Goal: Entertainment & Leisure: Consume media (video, audio)

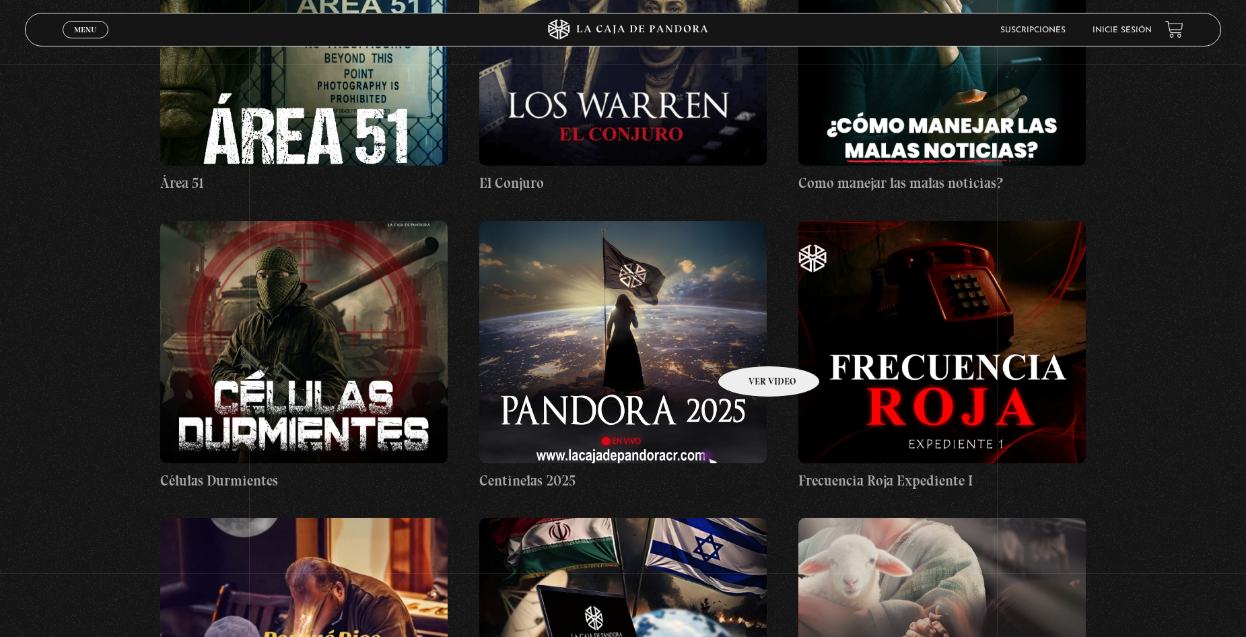
scroll to position [404, 0]
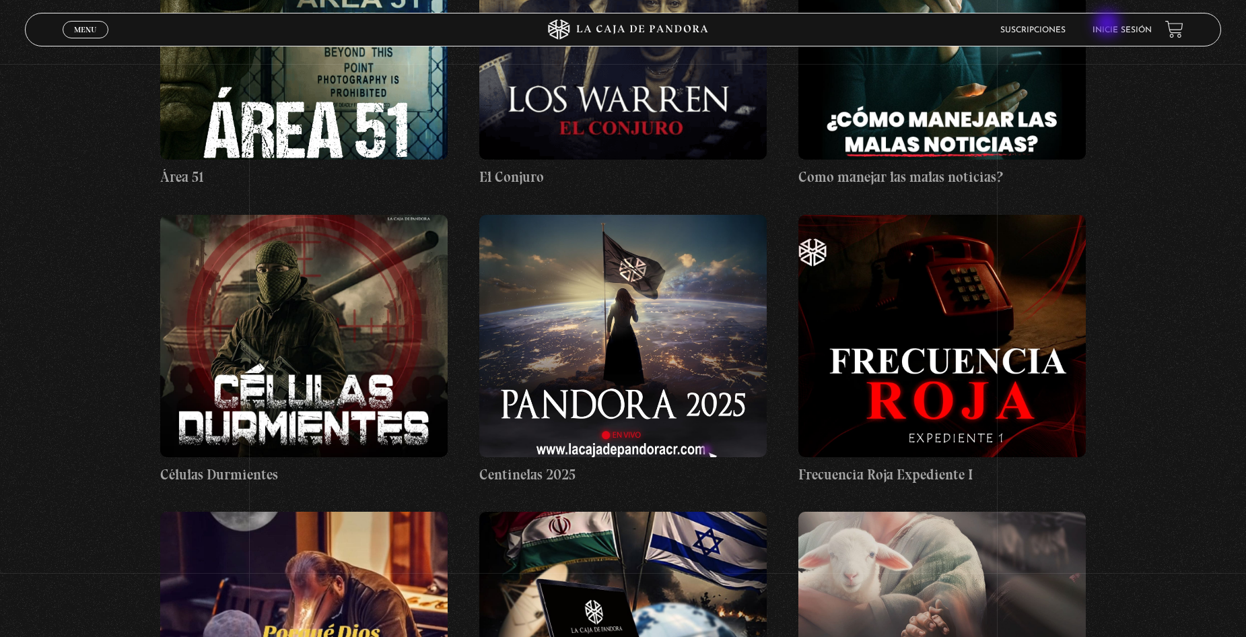
click at [1118, 26] on link "Inicie sesión" at bounding box center [1121, 30] width 59 height 8
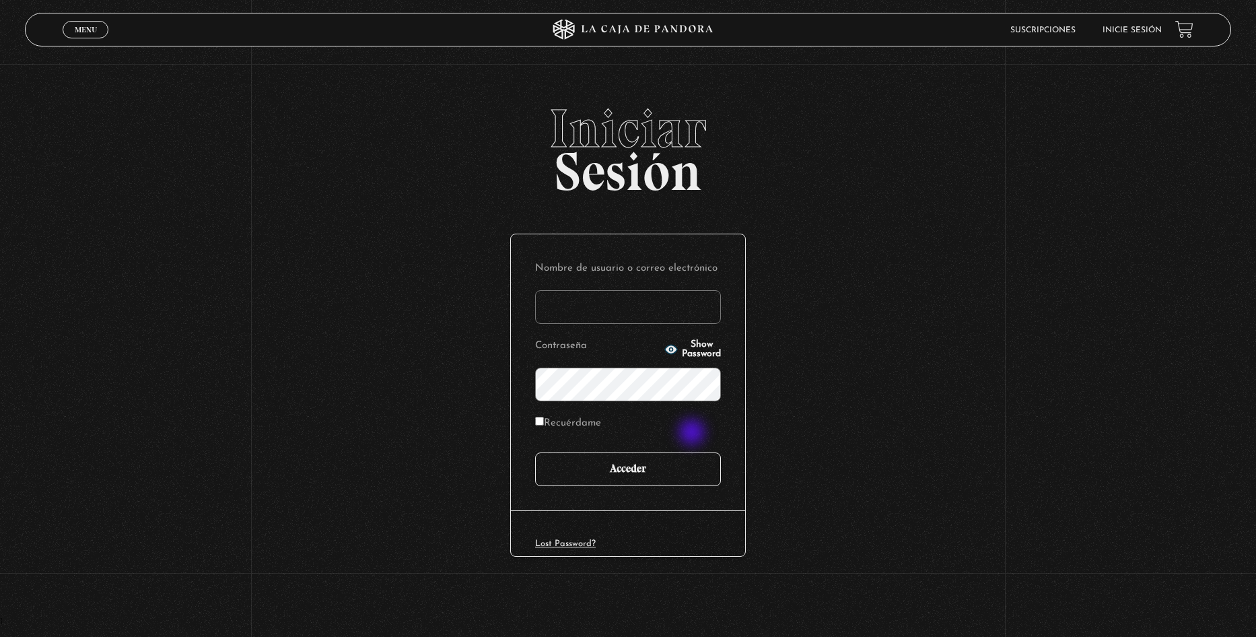
type input "[EMAIL_ADDRESS][DOMAIN_NAME]"
click at [655, 480] on input "Acceder" at bounding box center [628, 469] width 186 height 34
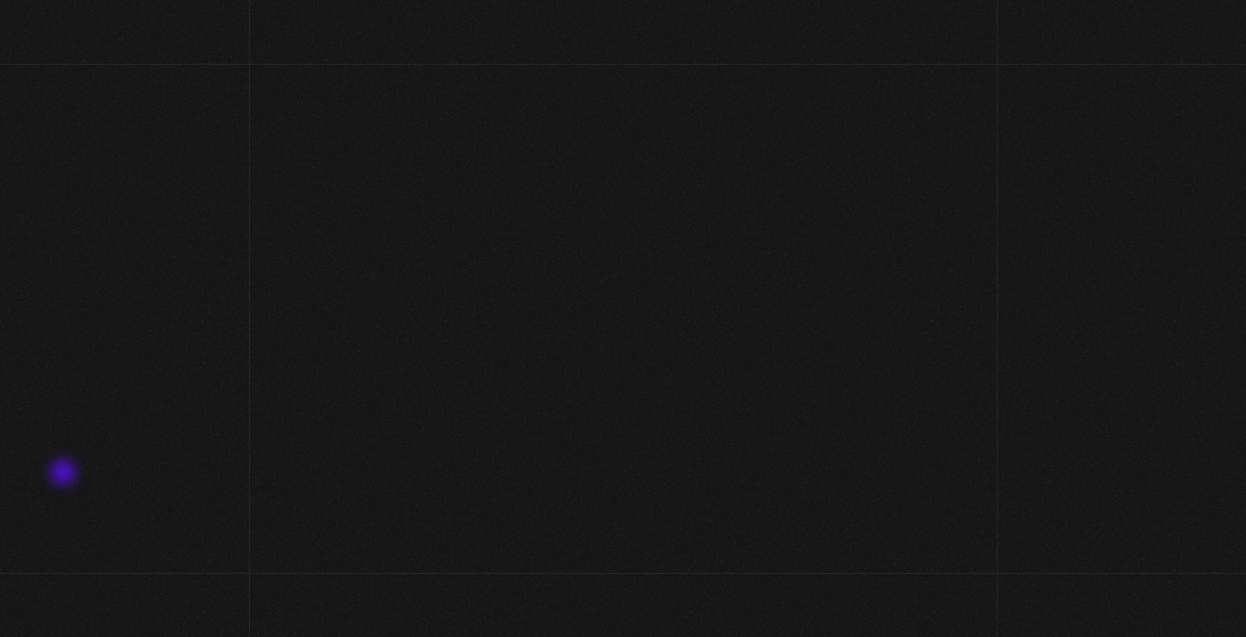
scroll to position [290, 0]
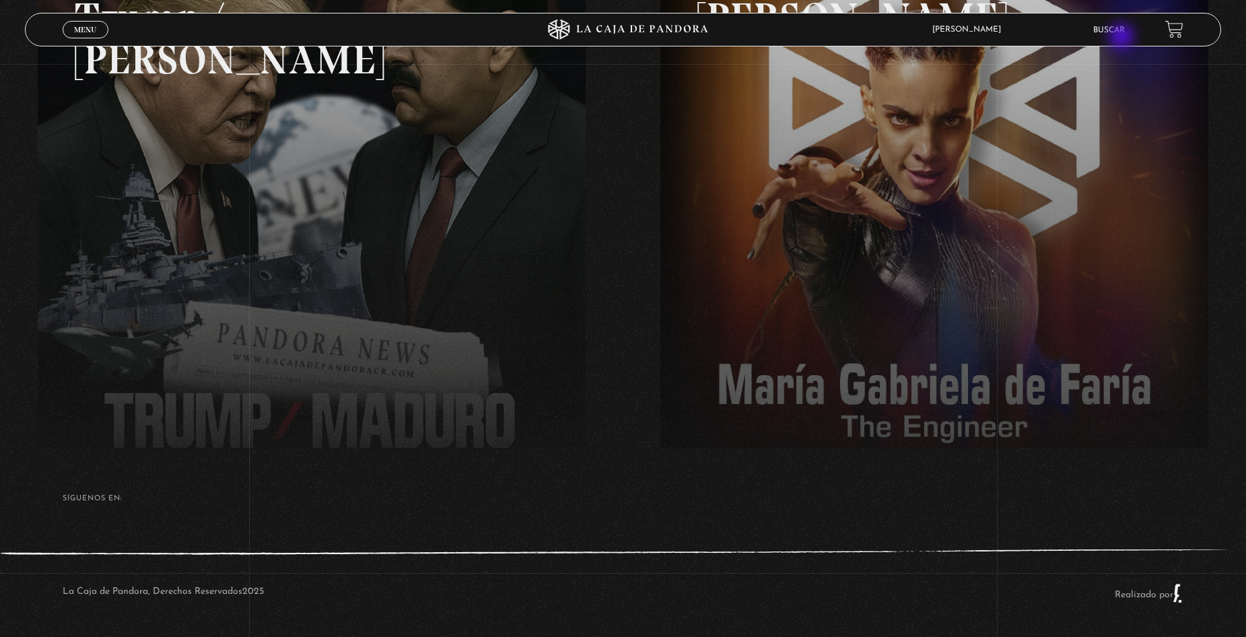
click at [1124, 38] on li "Buscar" at bounding box center [1109, 30] width 32 height 21
click at [1124, 31] on link "Buscar" at bounding box center [1109, 30] width 32 height 8
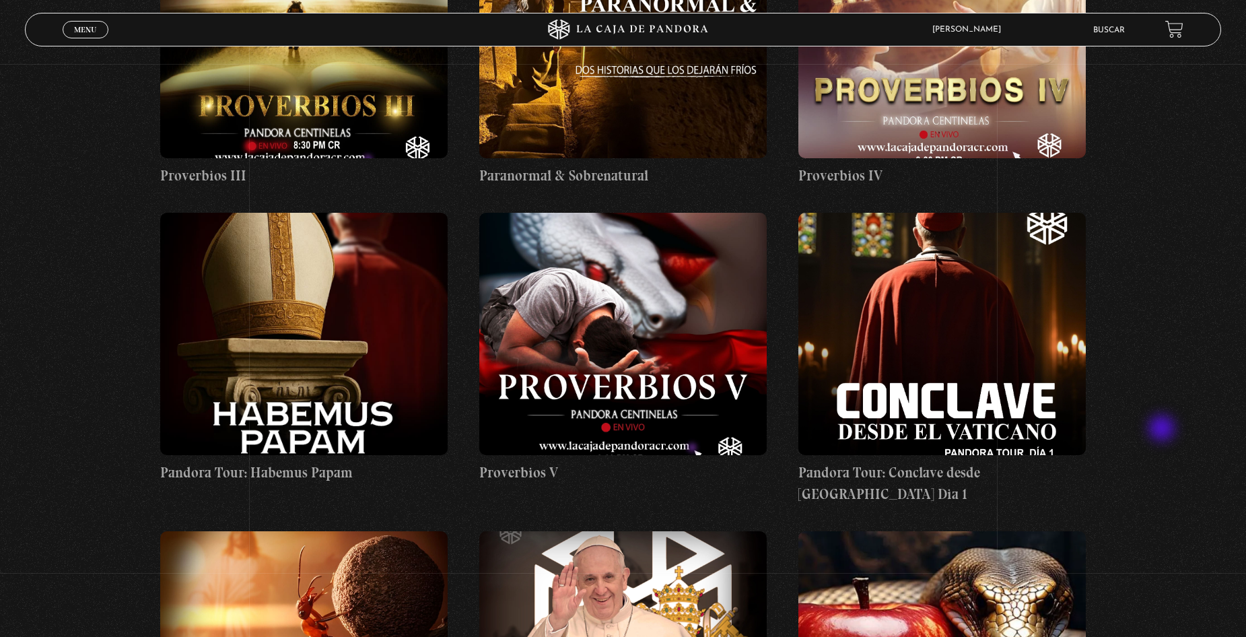
scroll to position [1817, 0]
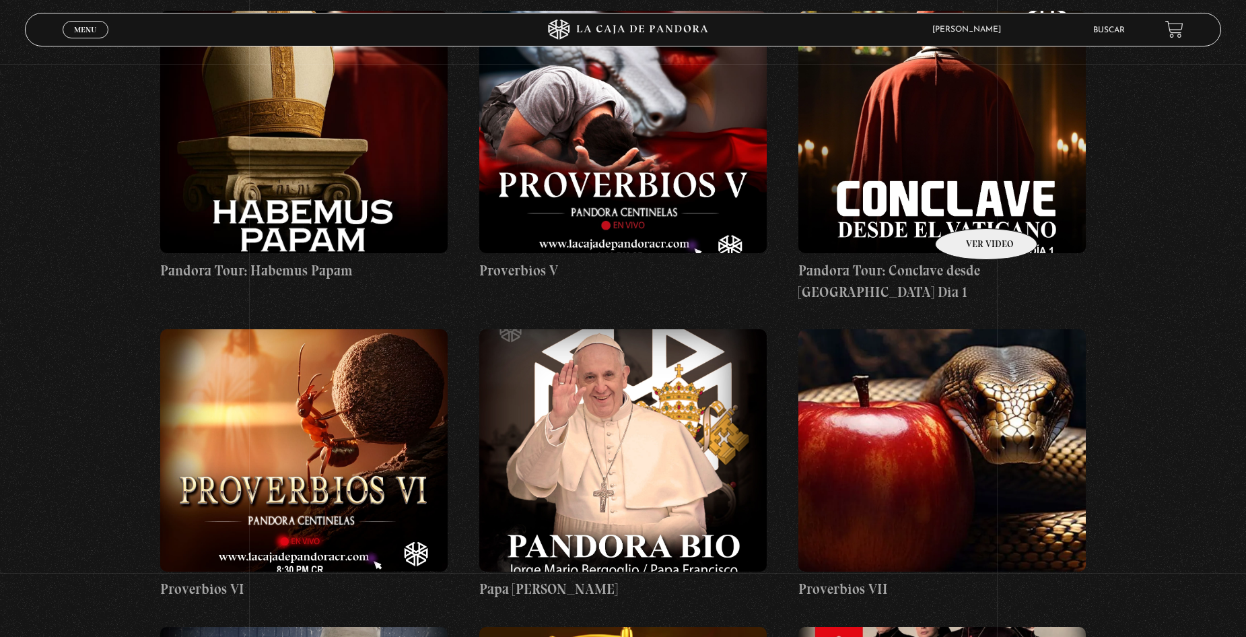
click at [968, 209] on figure at bounding box center [941, 132] width 287 height 242
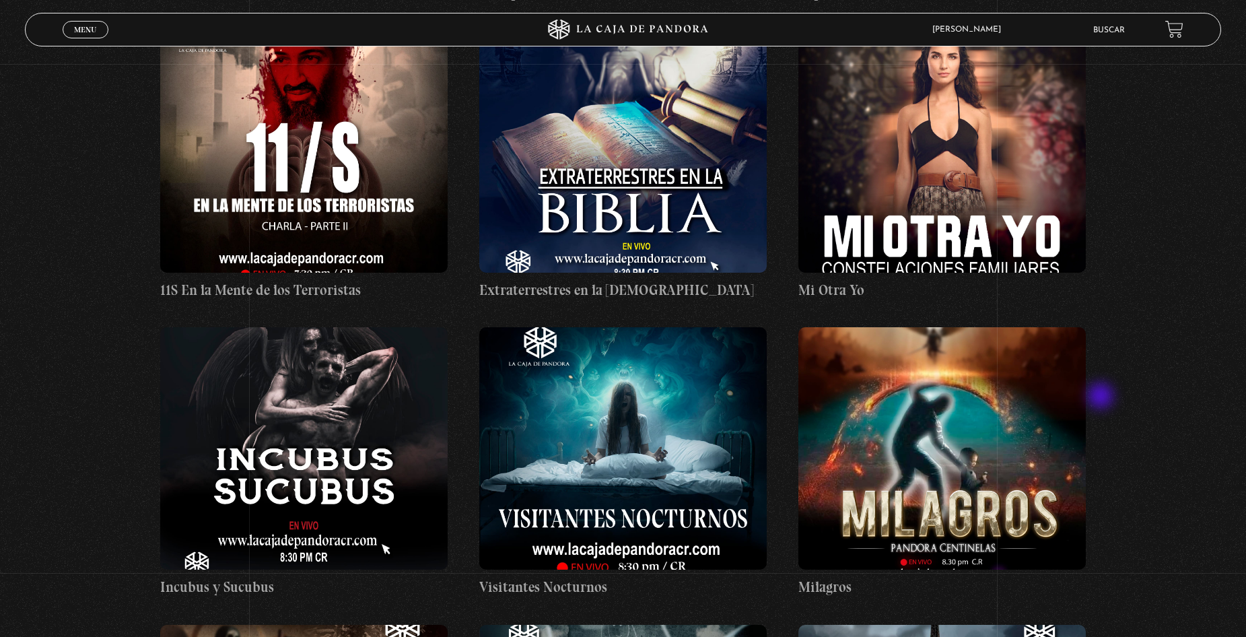
scroll to position [6796, 0]
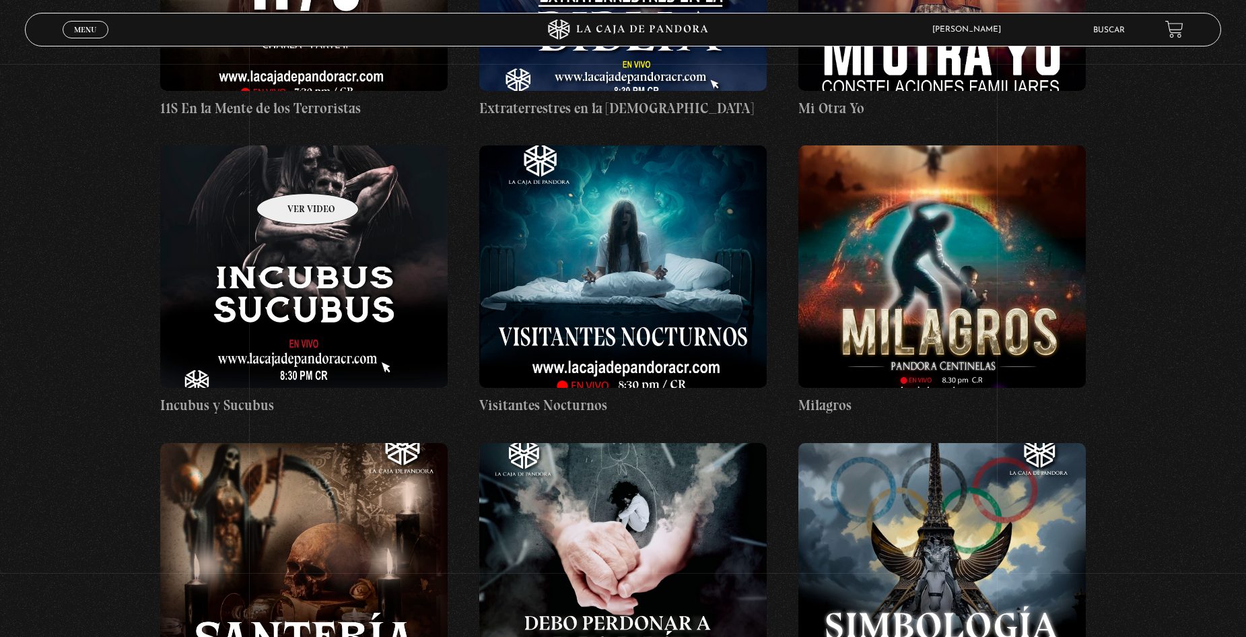
click at [290, 173] on figure at bounding box center [303, 266] width 287 height 242
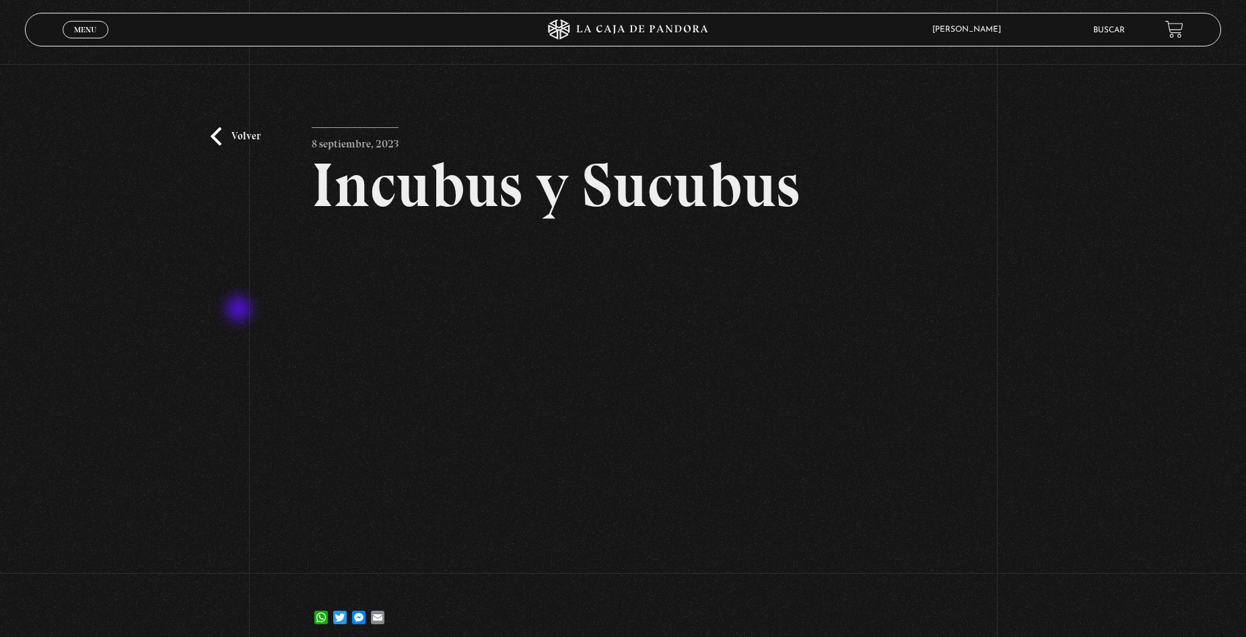
click at [239, 312] on div "Volver 8 septiembre, 2023 Incubus y Sucubus WhatsApp Twitter Messenger Email" at bounding box center [623, 356] width 1246 height 584
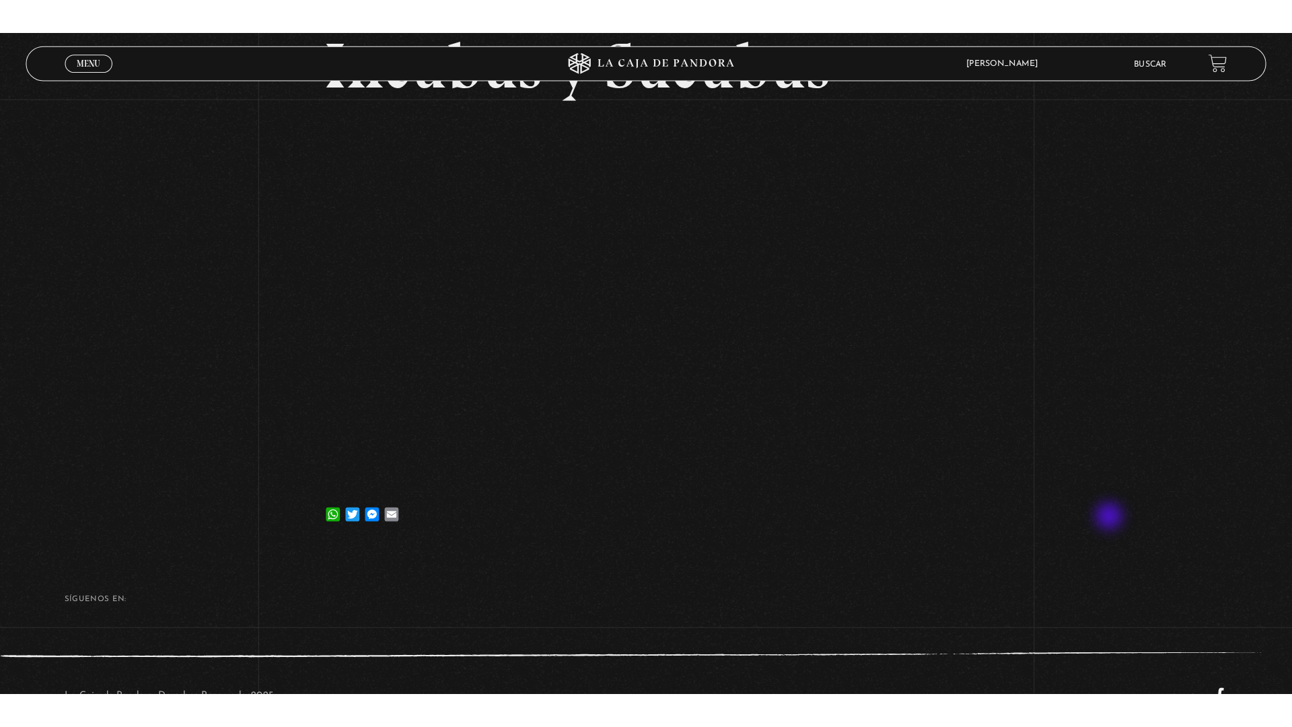
scroll to position [1, 0]
